Goal: Use online tool/utility: Utilize a website feature to perform a specific function

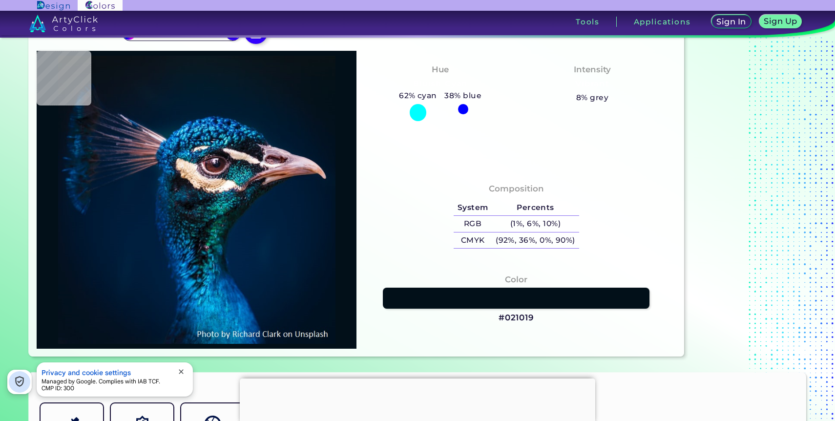
type input "#000000"
type input "#021122"
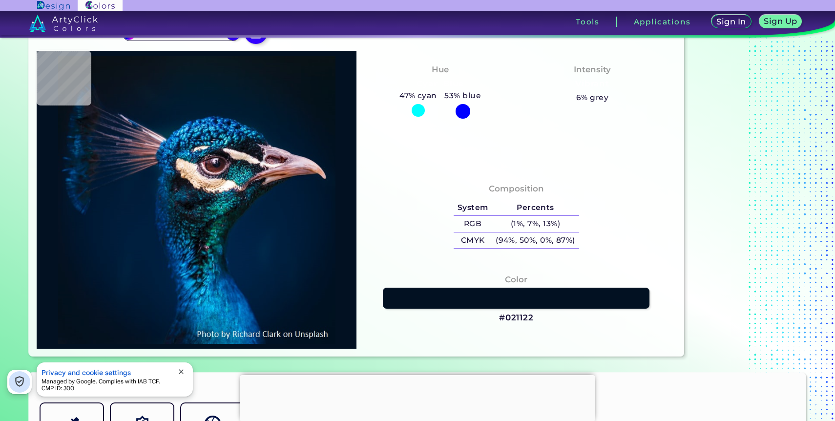
type input "#00162b"
type input "#00162B"
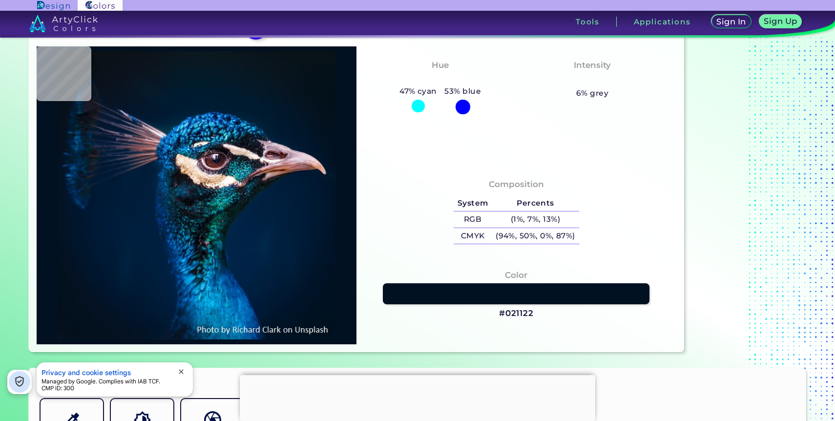
type input "#00182c"
type input "#00182C"
type input "#00192d"
type input "#00192D"
type input "#011a2e"
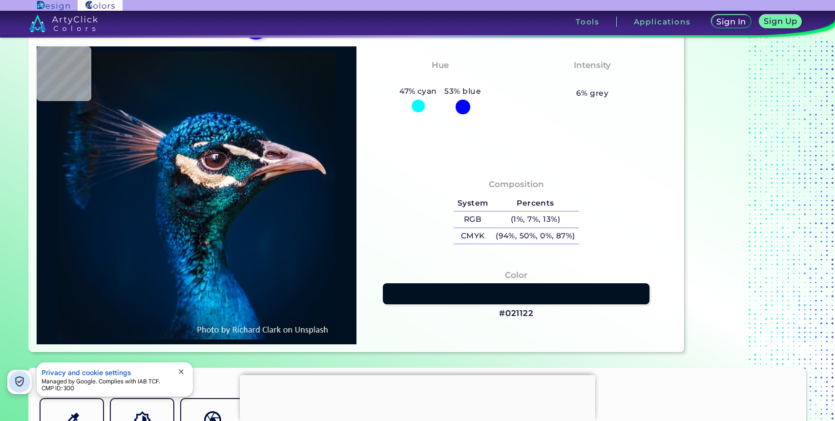
type input "#011A2E"
type input "#02192e"
type input "#02192E"
type input "#031a2c"
type input "#031A2C"
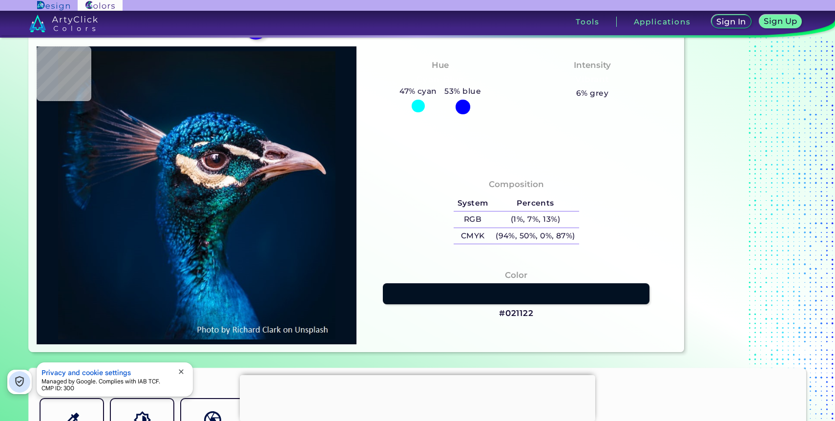
type input "#011b2c"
type input "#011B2C"
type input "#001b2e"
type input "#001B2E"
type input "#011b32"
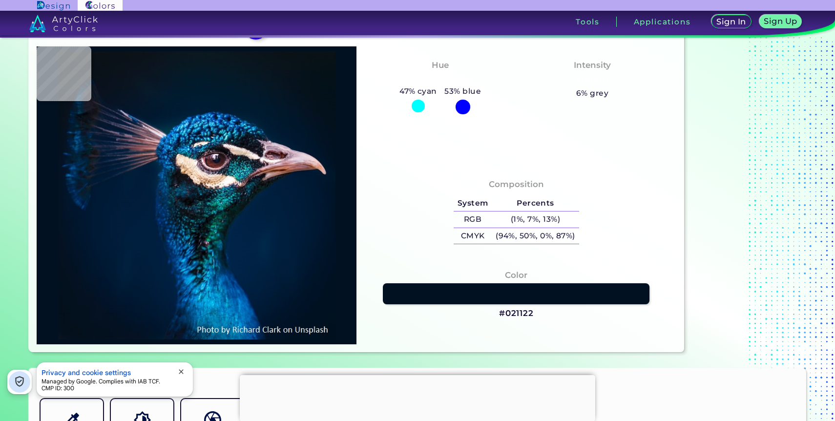
type input "#011B32"
type input "#00408b"
type input "#00408B"
type input "#a5f1f5"
type input "#A5F1F5"
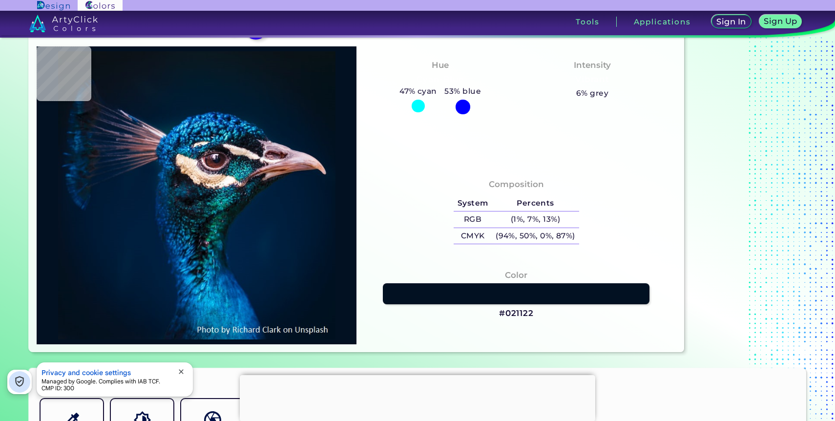
type input "#22202b"
type input "#22202B"
type input "#8f7180"
type input "#8F7180"
type input "#26282e"
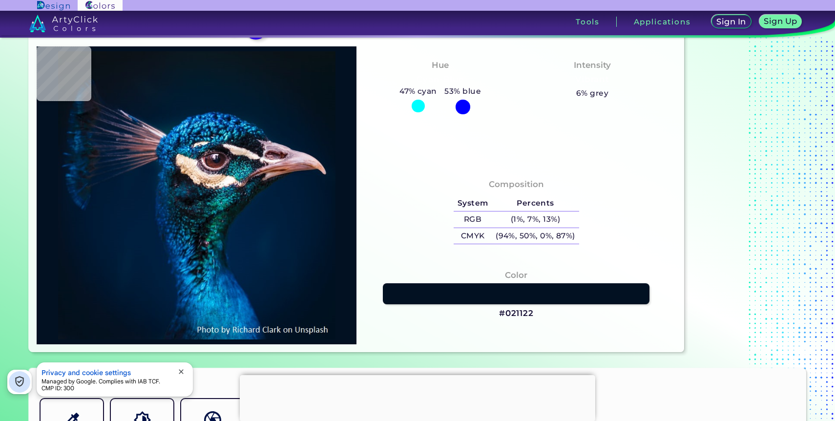
type input "#26282E"
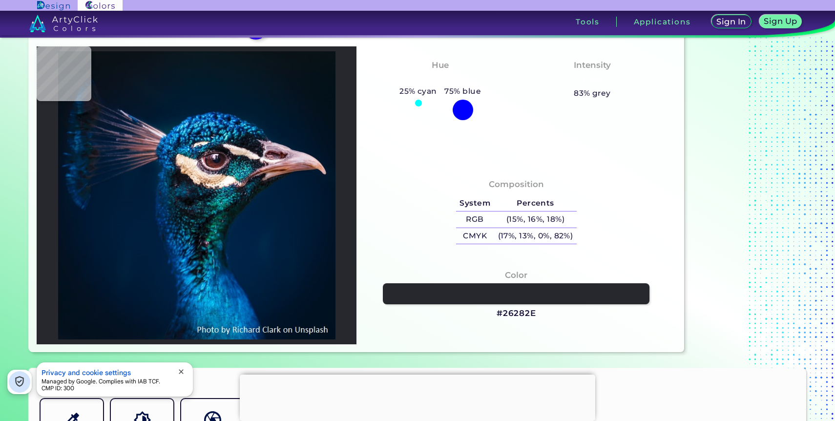
type input "#373a49"
type input "#373A49"
type input "#212231"
type input "#091c25"
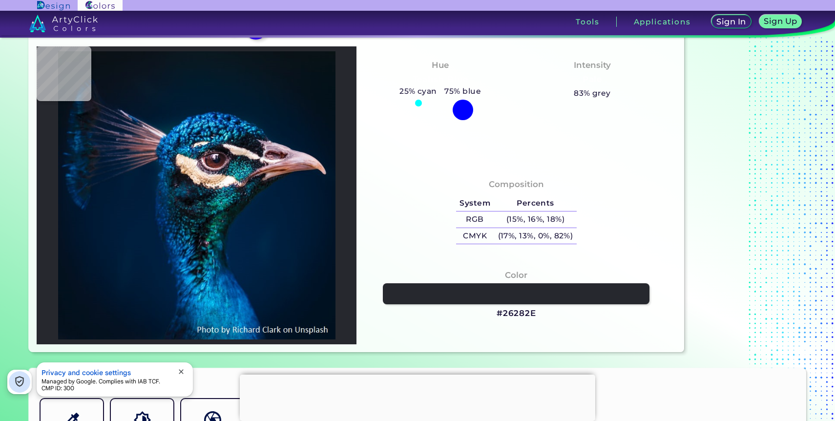
type input "#091C25"
type input "#3b2b36"
type input "#3B2B36"
type input "#412836"
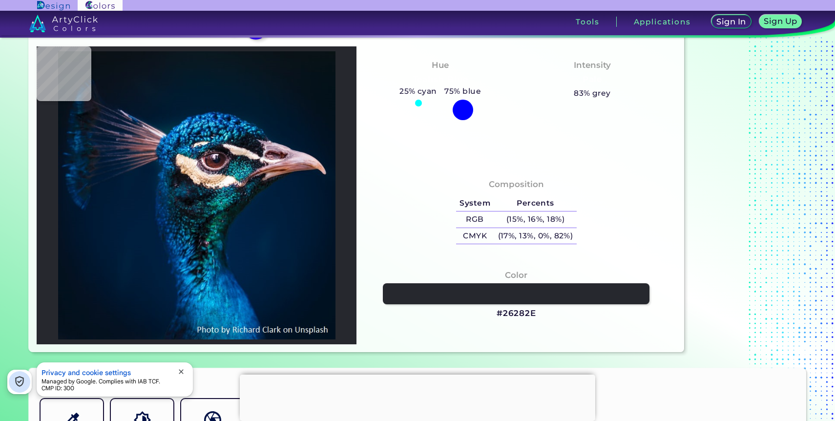
type input "#a08084"
type input "#A08084"
type input "#593b4d"
type input "#593B4D"
type input "#1896c7"
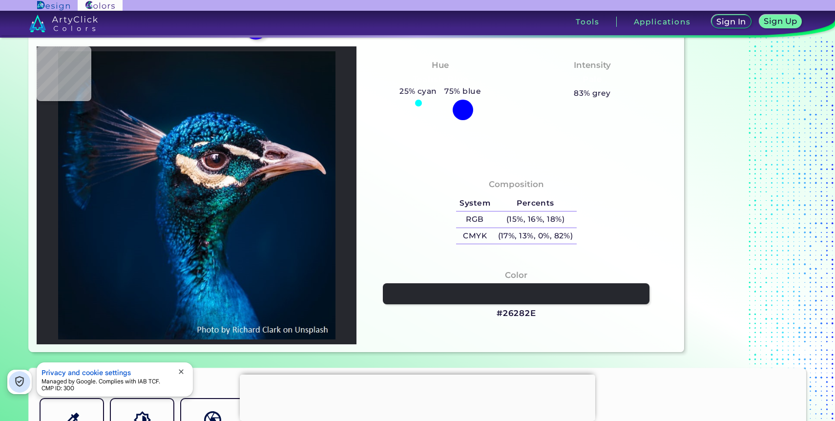
type input "#1896C7"
type input "#1fa5e5"
type input "#1FA5E5"
type input "#dac7c9"
type input "#DAC7C9"
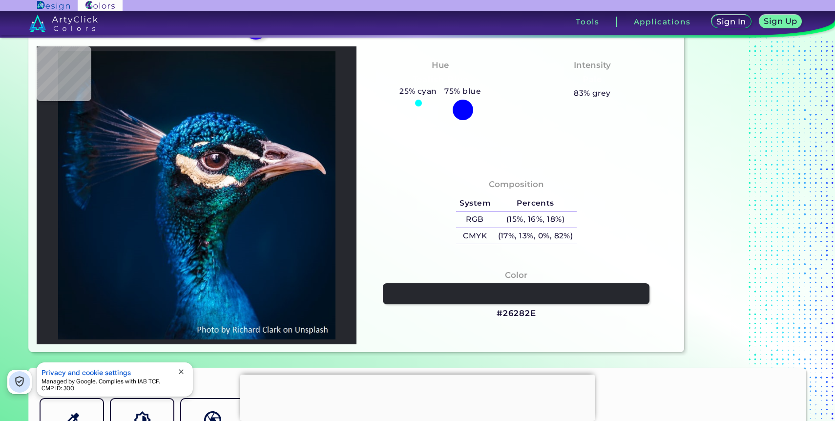
type input "#6c7ea0"
type input "#6C7EA0"
type input "#182845"
type input "#07162d"
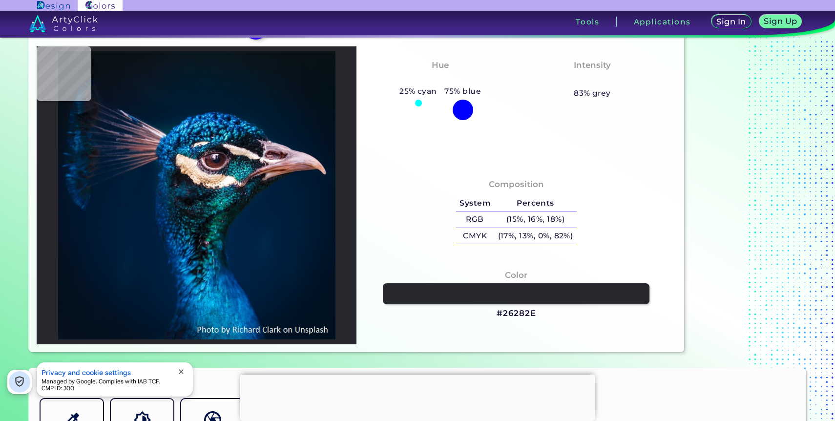
type input "#07162D"
type input "#06162c"
type input "#06162C"
type input "#061629"
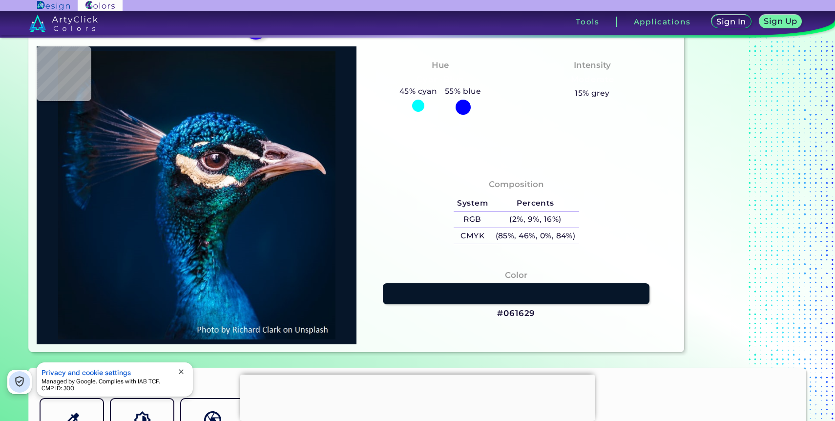
type input "#041424"
type input "#071321"
type input "#0a121f"
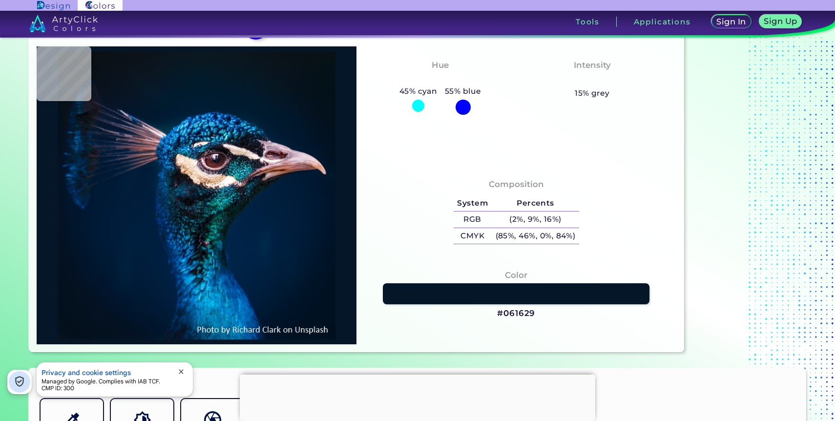
type input "#0A121F"
type input "#09111c"
type input "#09111C"
type input "#0a101b"
type input "#0A101B"
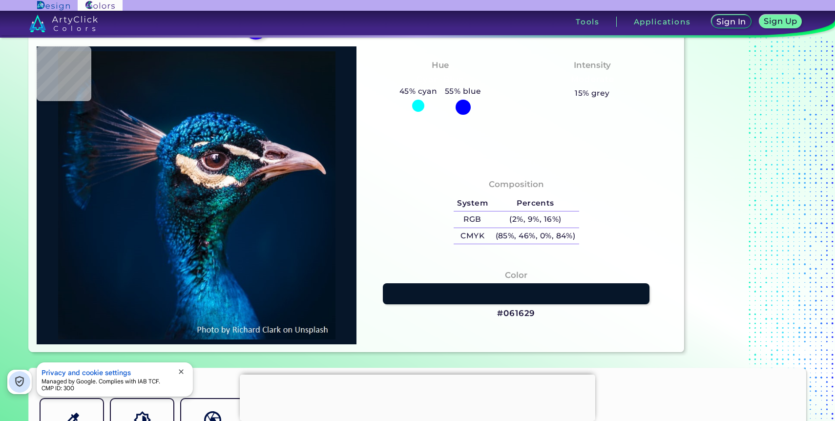
type input "#06182c"
type input "#06182C"
type input "#0c1620"
type input "#0C1620"
type input "#111926"
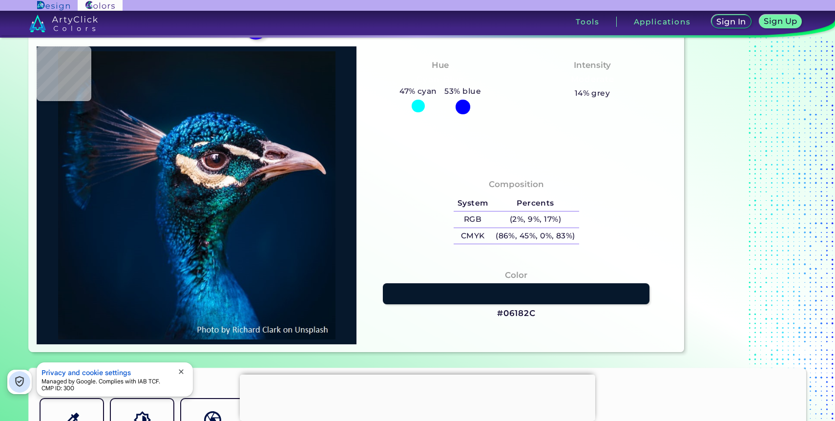
type input "#111926"
type input "#151c2a"
type input "#151C2A"
type input "#101825"
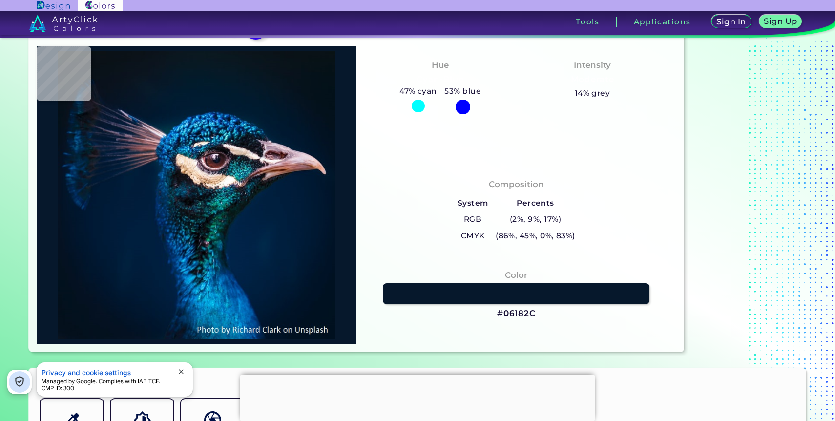
type input "#0a1626"
type input "#0A1626"
type input "#06152c"
type input "#06152C"
type input "#0e1a30"
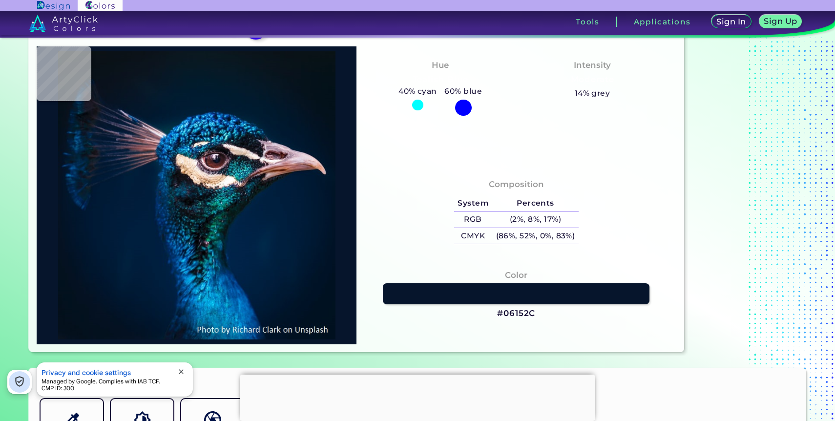
type input "#0E1A30"
type input "#0a1b33"
type input "#0A1B33"
type input "#051c34"
type input "#051C34"
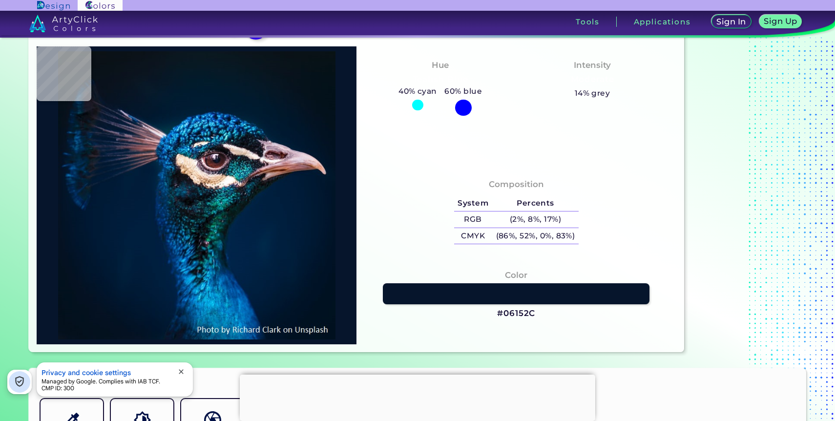
type input "#071630"
type input "#213153"
type input "#0f1d37"
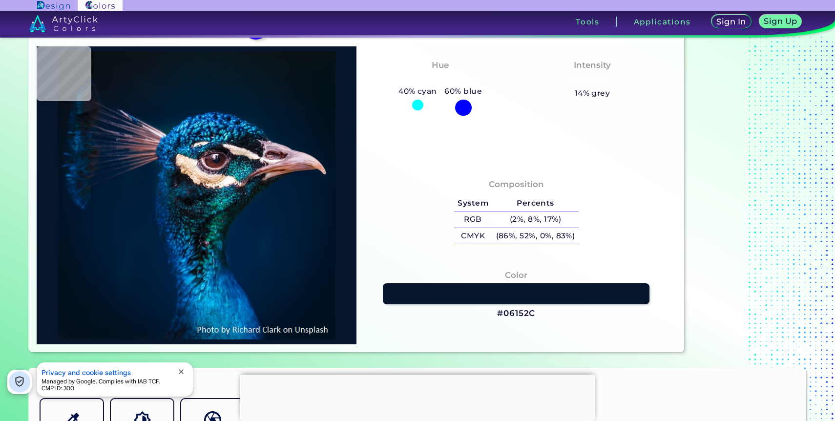
type input "#0F1D37"
type input "#232c3f"
type input "#232C3F"
type input "#644a60"
type input "#644A60"
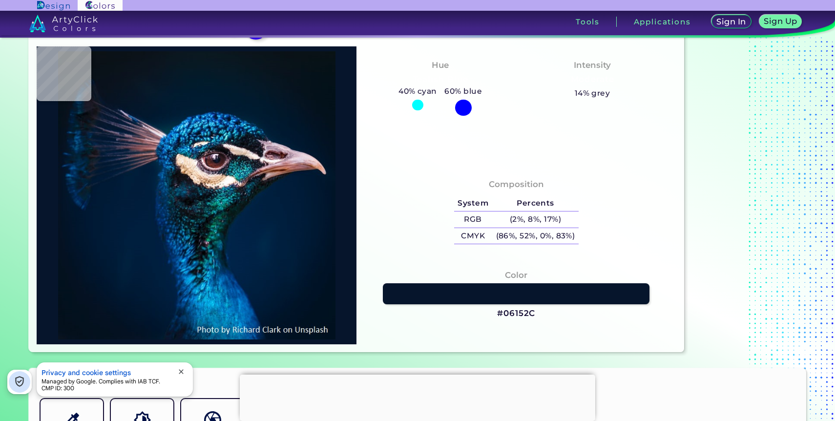
type input "#2b324d"
type input "#2B324D"
type input "#594859"
type input "#14233c"
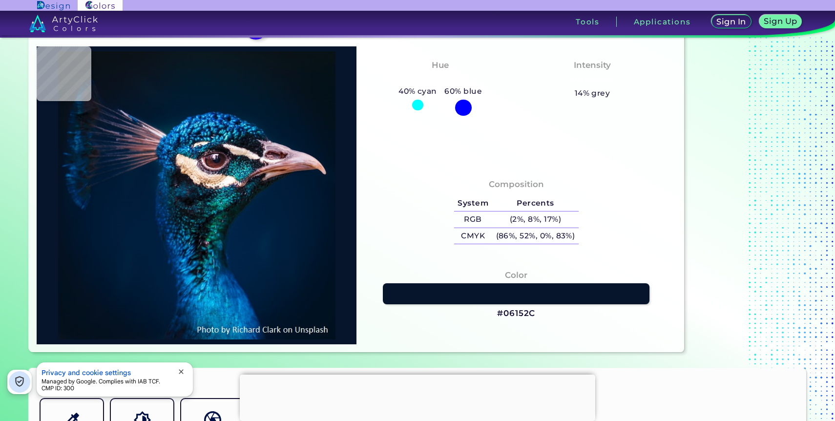
type input "#14233C"
type input "#60525c"
type input "#60525C"
type input "#272a44"
type input "#272A44"
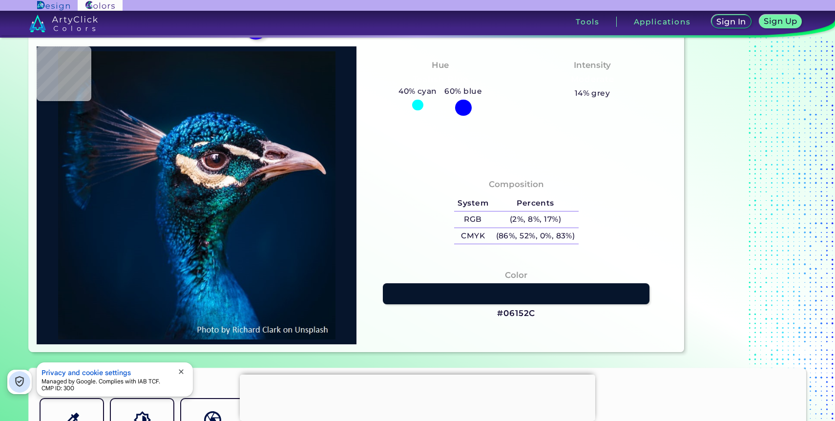
type input "#514356"
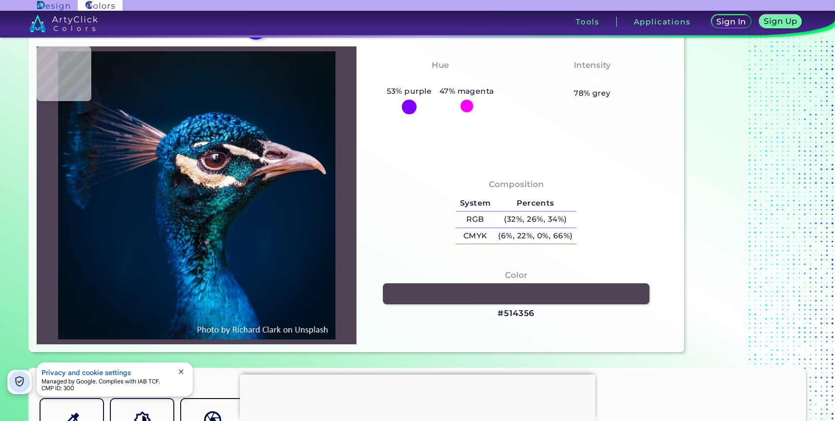
type input "#0a1e38"
type input "#0A1E38"
type input "#011a39"
type input "#011A39"
type input "#001b38"
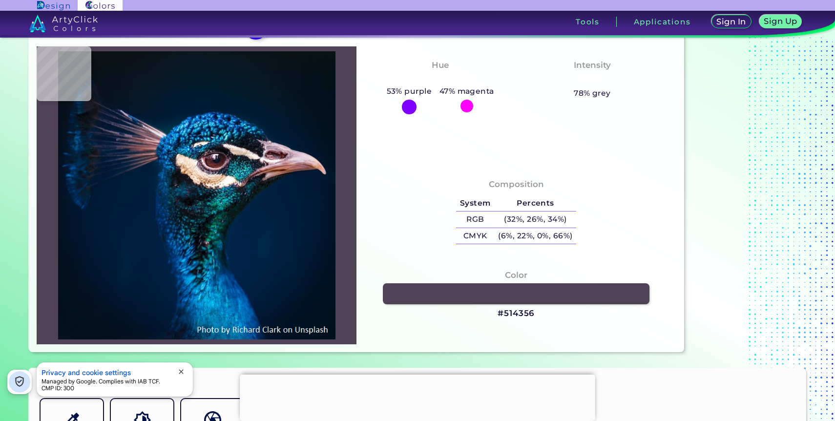
type input "#001B38"
type input "#001d3b"
type input "#001D3B"
type input "#00274a"
type input "#00274A"
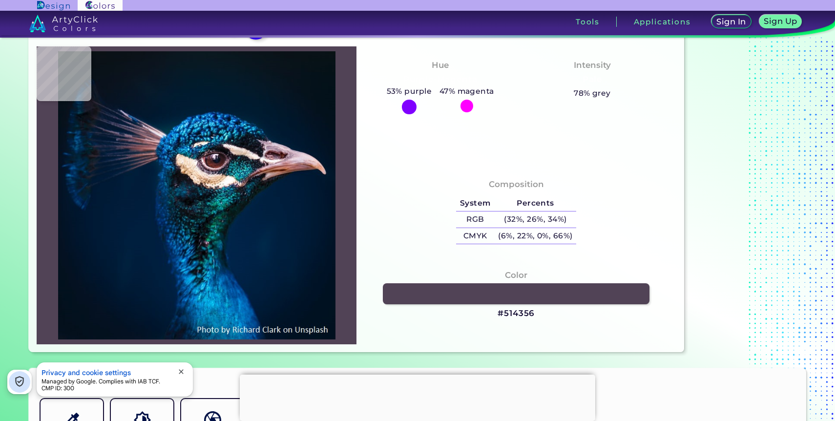
type input "#0f2d48"
type input "#0F2D48"
type input "#04060a"
type input "#04060A"
type input "#0e0c11"
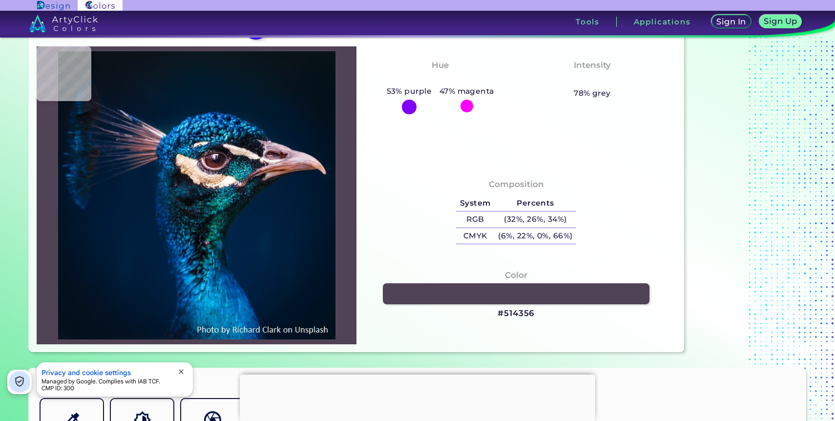
type input "#0E0C11"
type input "#937d69"
type input "#937D69"
type input "#eed4c0"
type input "#EED4C0"
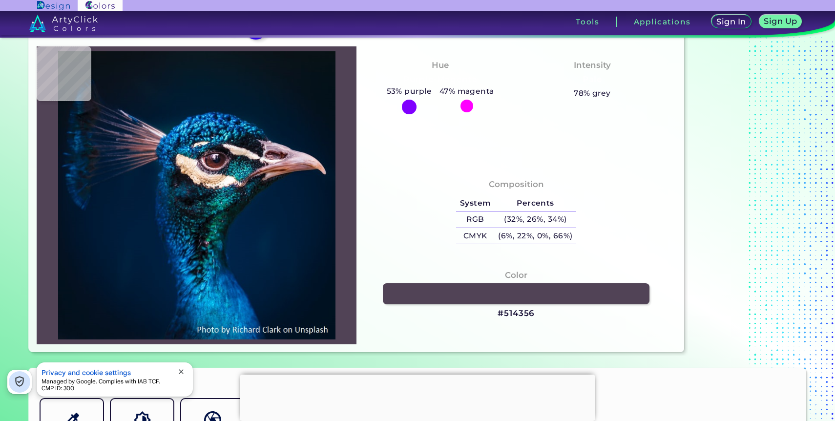
type input "#cdaf8e"
type input "#CDAF8E"
type input "#d1a481"
type input "#D1A481"
type input "#be966d"
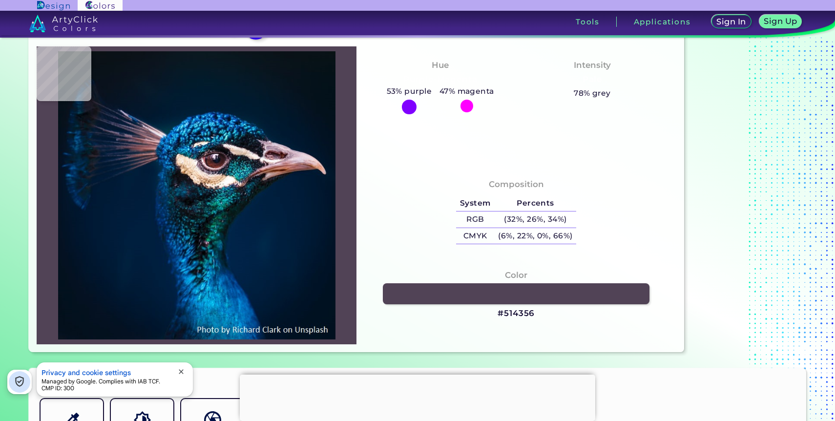
type input "#BE966D"
type input "#f0c79f"
type input "#F0C79F"
type input "#feedd7"
type input "#FEEDD7"
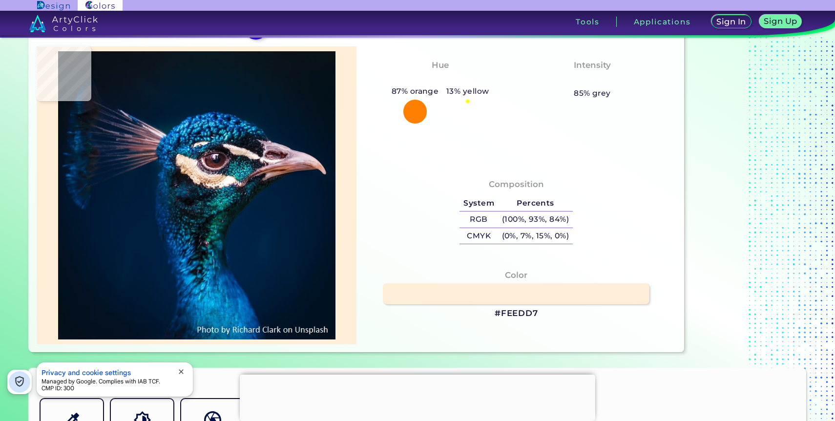
type input "#fdf7ef"
type input "#FDF7EF"
type input "#84869c"
type input "#84869C"
type input "#384f60"
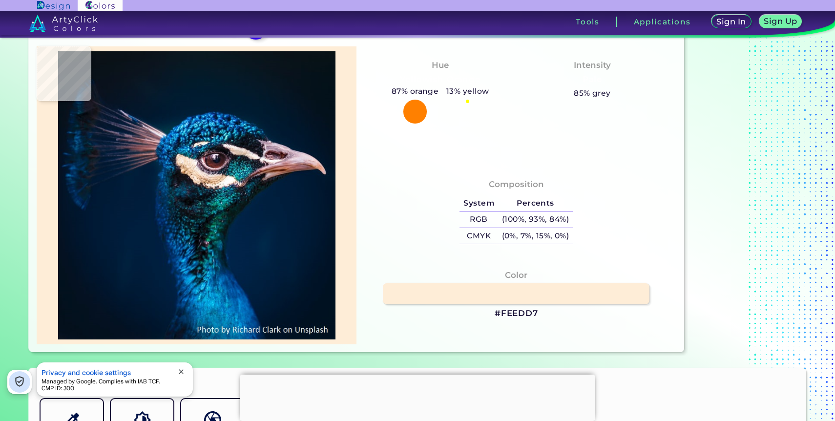
type input "#384F60"
type input "#2b4f69"
type input "#2B4F69"
type input "#a97c8b"
type input "#A97C8B"
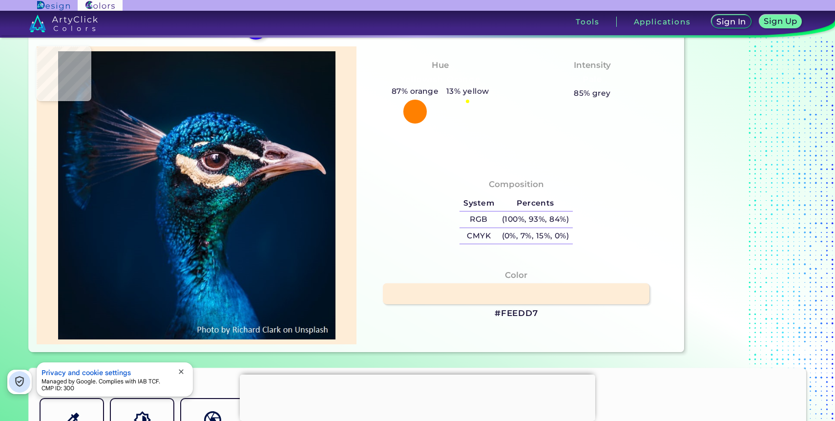
type input "#d7beb6"
type input "#D7BEB6"
type input "#433443"
type input "#493c42"
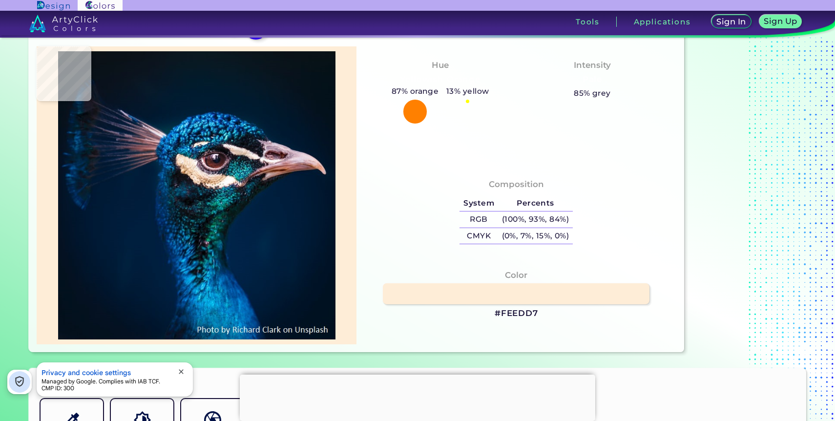
type input "#493C42"
type input "#6b5567"
type input "#6B5567"
type input "#675765"
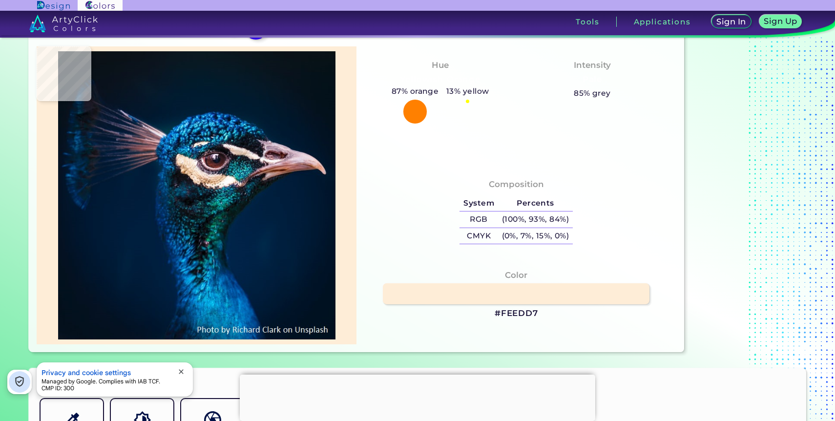
type input "#514959"
type input "#675769"
type input "#caa0af"
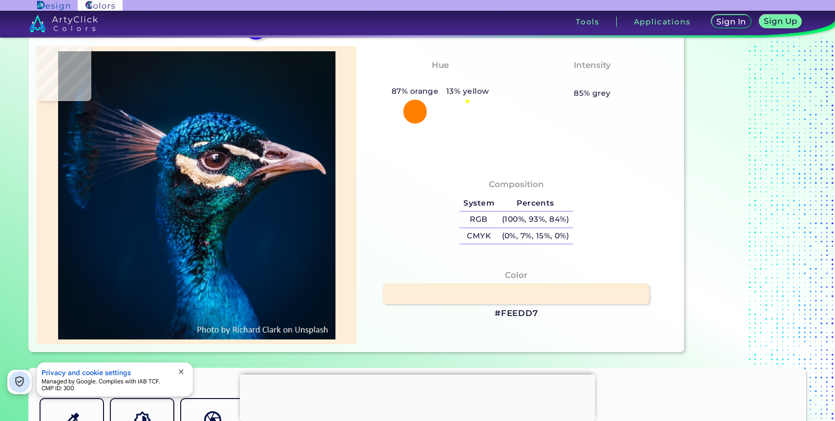
type input "#CAA0AF"
type input "#cea2ac"
type input "#CEA2AC"
type input "#e7b8bc"
type input "#E7B8BC"
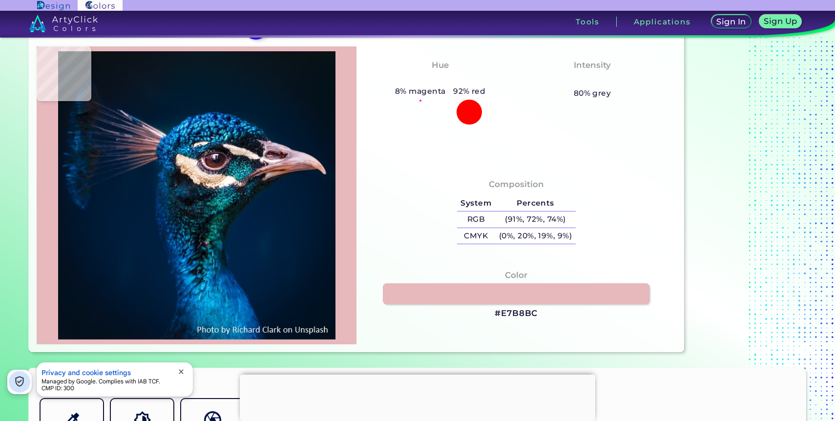
type input "#d4aab4"
type input "#D4AAB4"
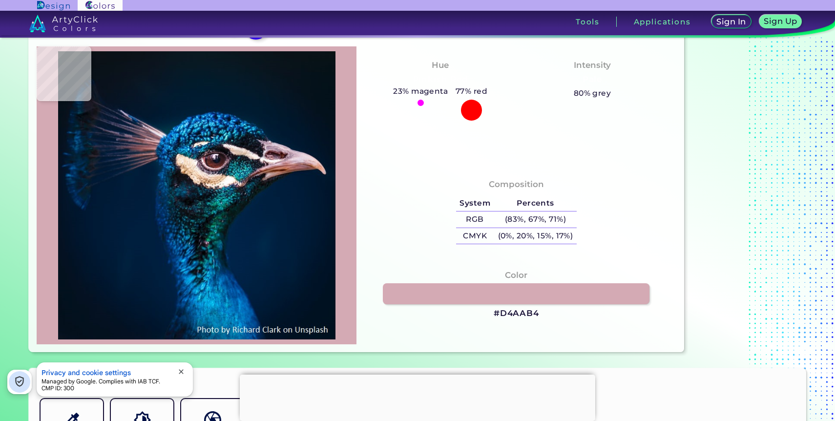
type input "#1f2029"
type input "#1F2029"
type input "#c6b7b4"
type input "#C6B7B4"
type input "#9b8891"
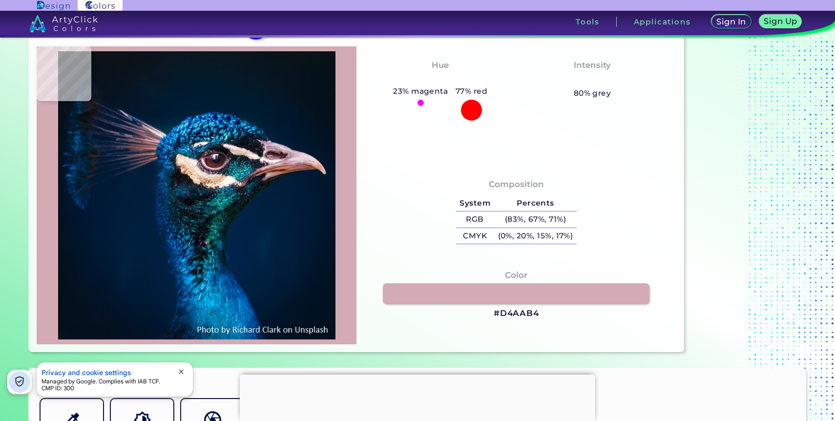
type input "#9B8891"
type input "#724754"
type input "#875c66"
type input "#875C66"
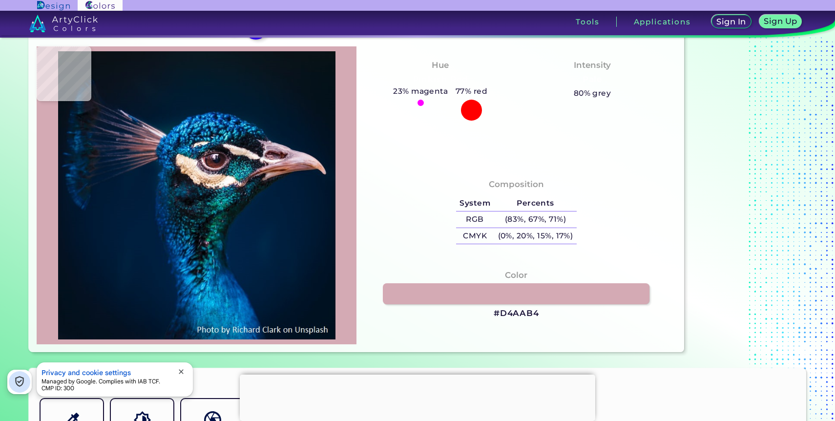
type input "#a78a9e"
type input "#A78A9E"
type input "#e0d3e2"
type input "#E0D3E2"
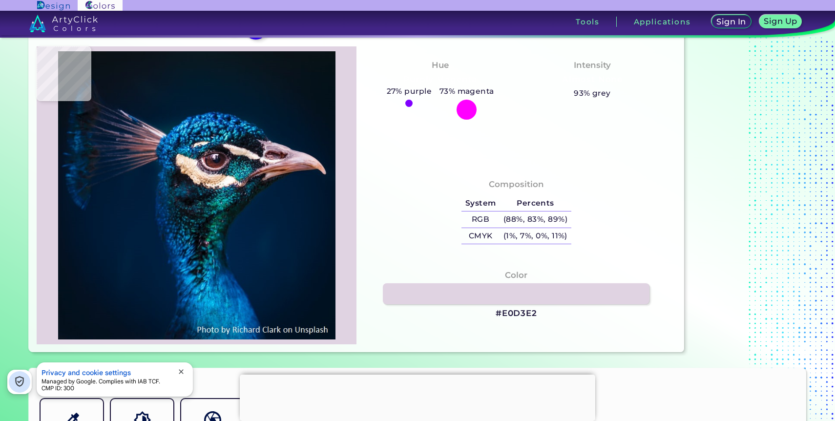
type input "#001c34"
type input "#001C34"
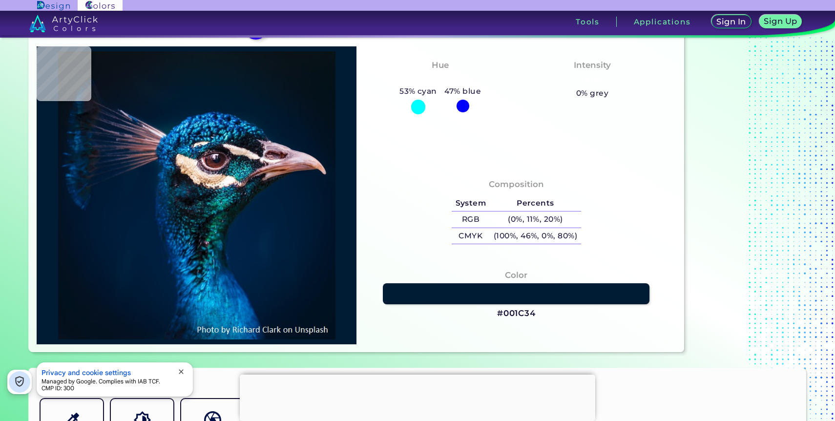
type input "#021e38"
type input "#021E38"
type input "#dac1cb"
type input "#DAC1CB"
type input "#ac8991"
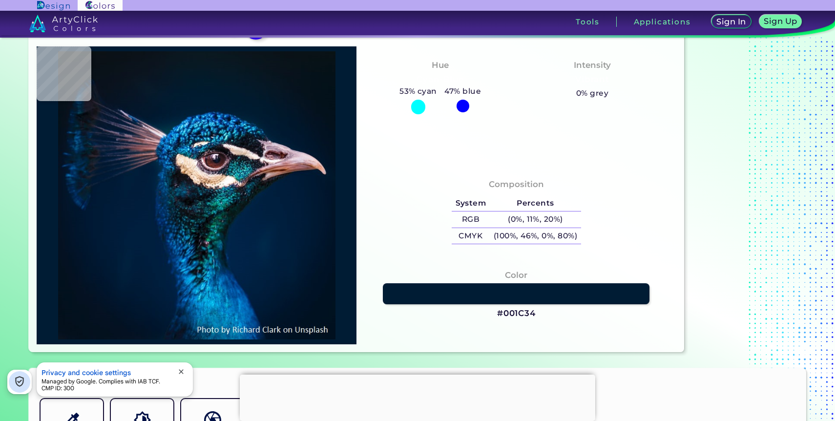
type input "#AC8991"
type input "#471f1f"
type input "#471F1F"
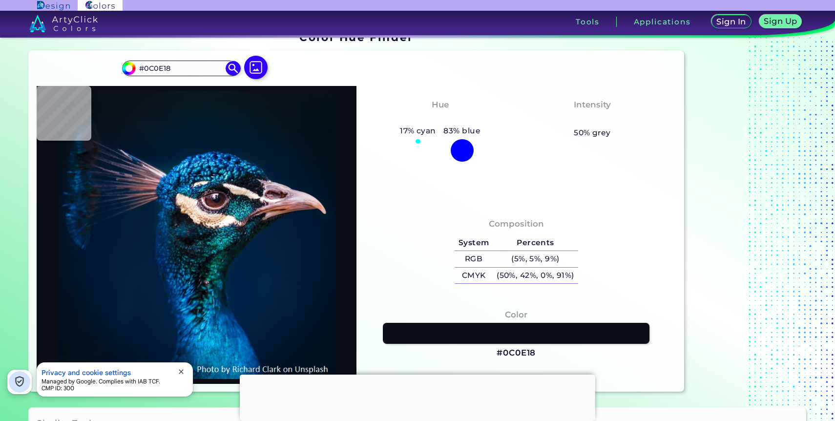
scroll to position [0, 0]
